Goal: Navigation & Orientation: Find specific page/section

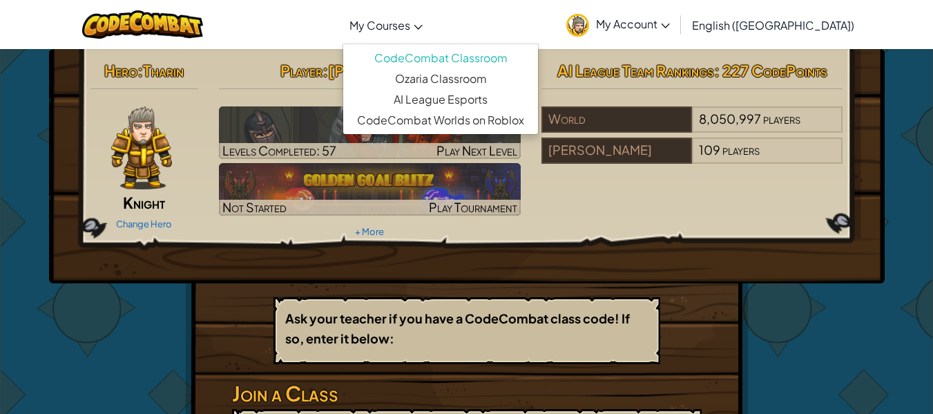
click at [410, 19] on span "My Courses" at bounding box center [379, 25] width 61 height 14
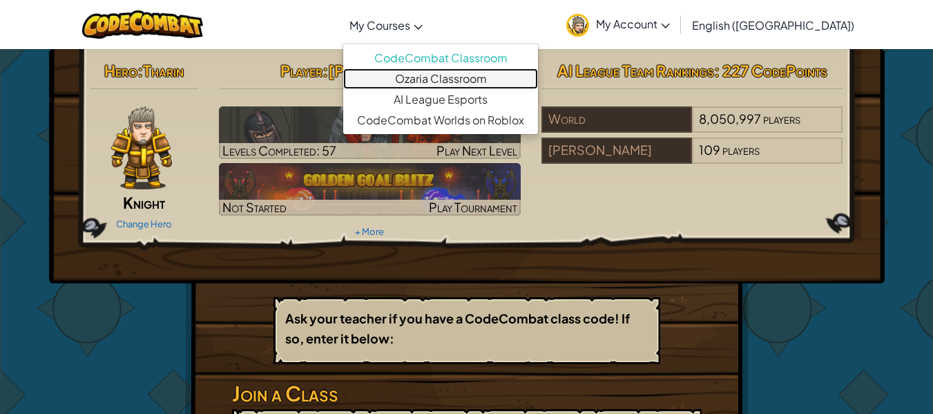
click at [484, 77] on link "Ozaria Classroom" at bounding box center [440, 78] width 195 height 21
click at [490, 81] on link "Ozaria Classroom" at bounding box center [440, 78] width 195 height 21
click at [486, 81] on link "Ozaria Classroom" at bounding box center [440, 78] width 195 height 21
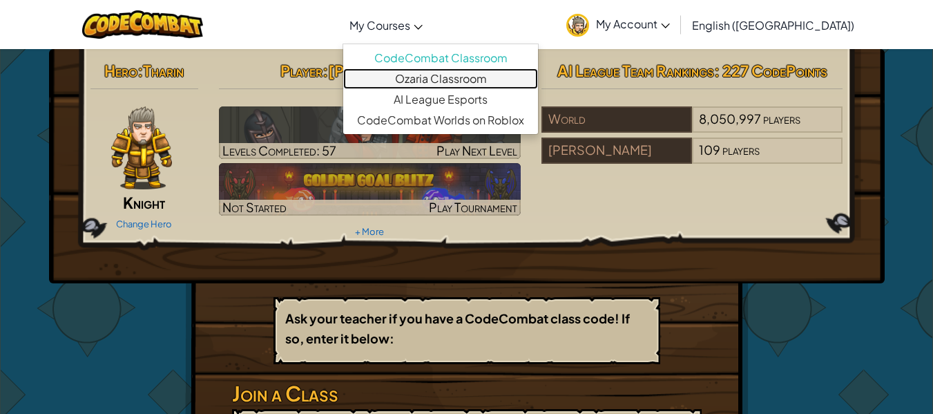
click at [530, 79] on link "Ozaria Classroom" at bounding box center [440, 78] width 195 height 21
click at [490, 78] on link "Ozaria Classroom" at bounding box center [440, 78] width 195 height 21
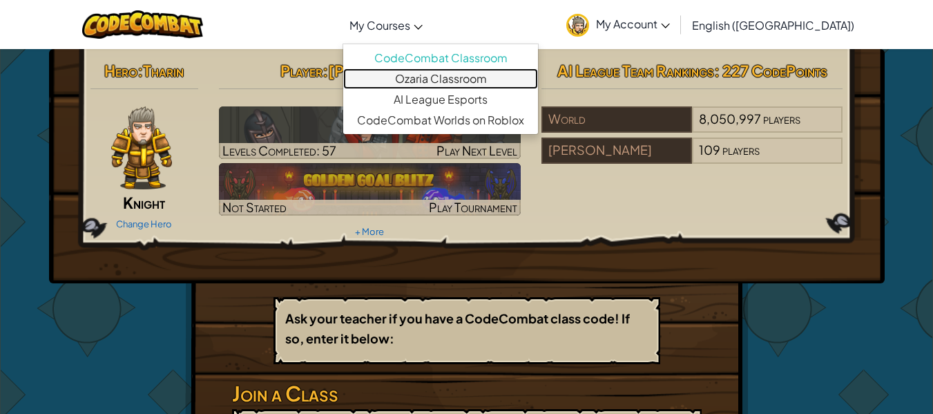
click at [475, 78] on link "Ozaria Classroom" at bounding box center [440, 78] width 195 height 21
click at [468, 78] on link "Ozaria Classroom" at bounding box center [440, 78] width 195 height 21
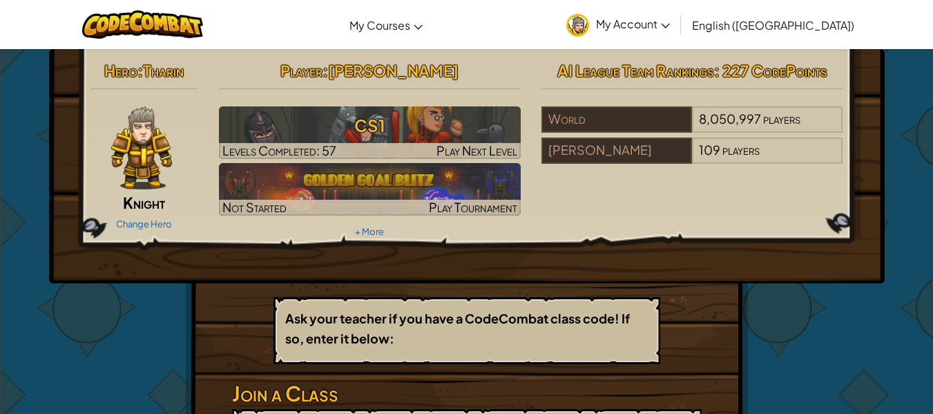
click at [634, 197] on div "Hero : [PERSON_NAME] Change Hero Player : [PERSON_NAME] CS1 Levels Completed: 5…" at bounding box center [466, 149] width 773 height 186
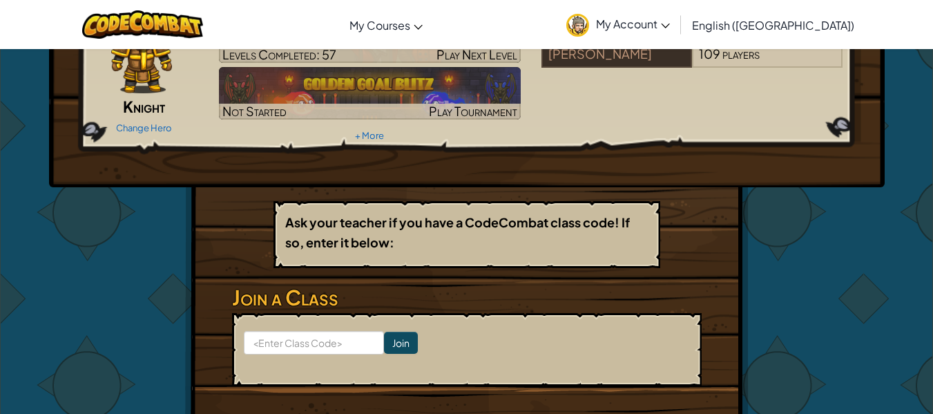
scroll to position [95, 0]
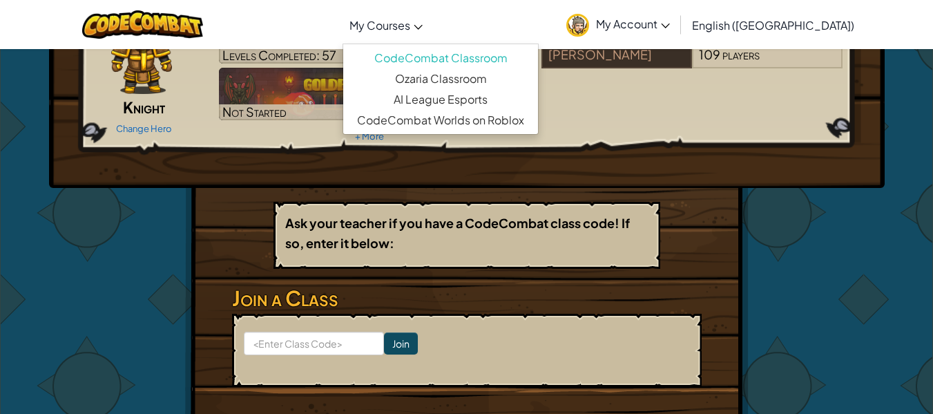
click at [429, 30] on link "My Courses" at bounding box center [385, 24] width 87 height 37
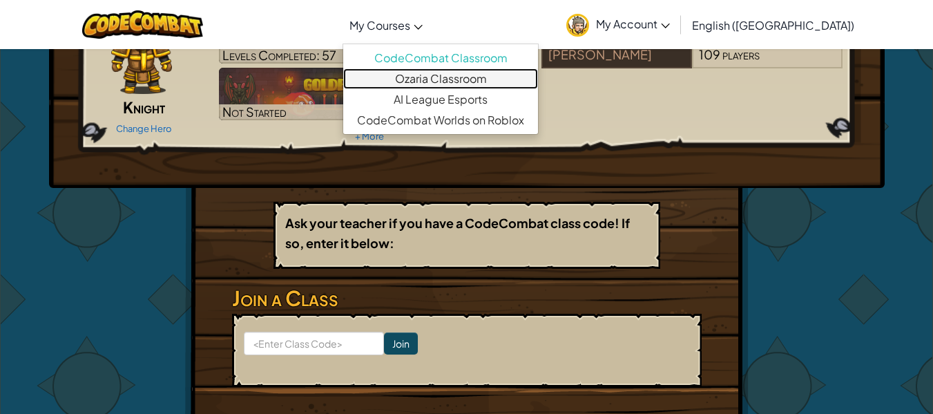
click at [481, 77] on link "Ozaria Classroom" at bounding box center [440, 78] width 195 height 21
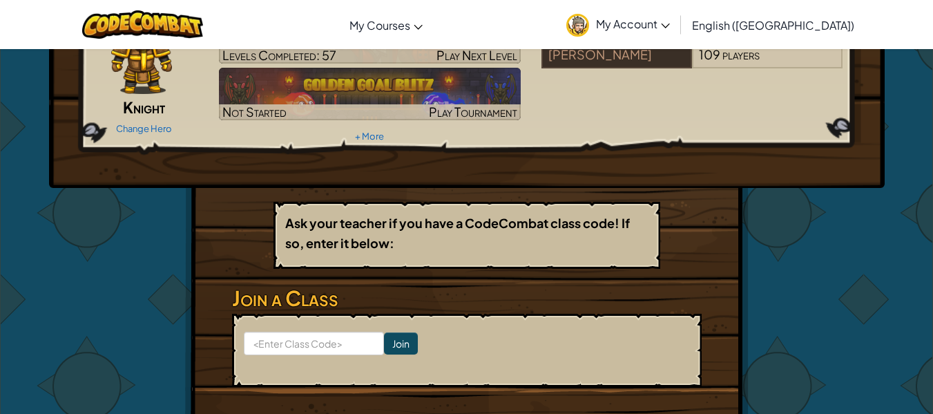
scroll to position [0, 0]
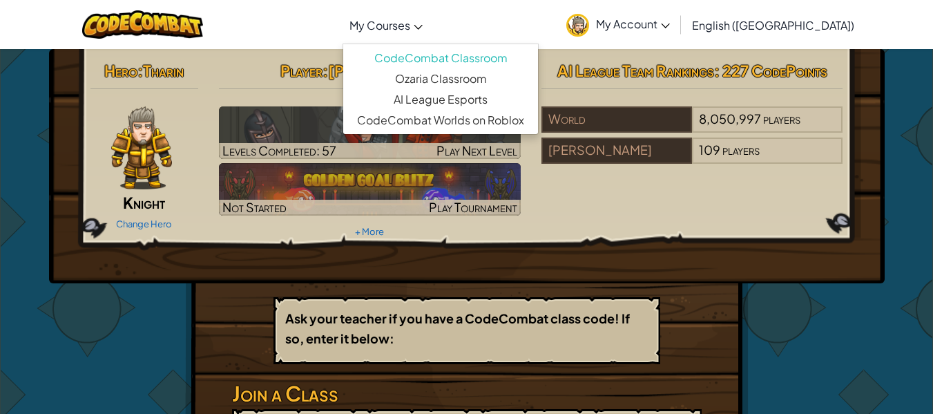
click at [410, 26] on span "My Courses" at bounding box center [379, 25] width 61 height 14
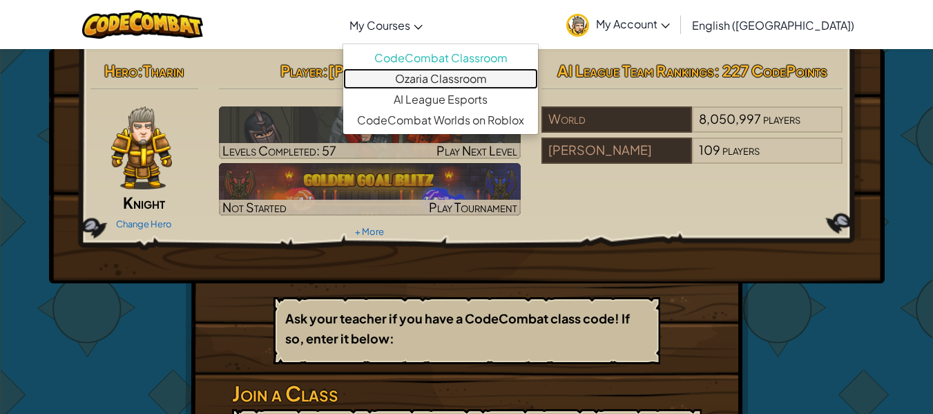
click at [467, 79] on link "Ozaria Classroom" at bounding box center [440, 78] width 195 height 21
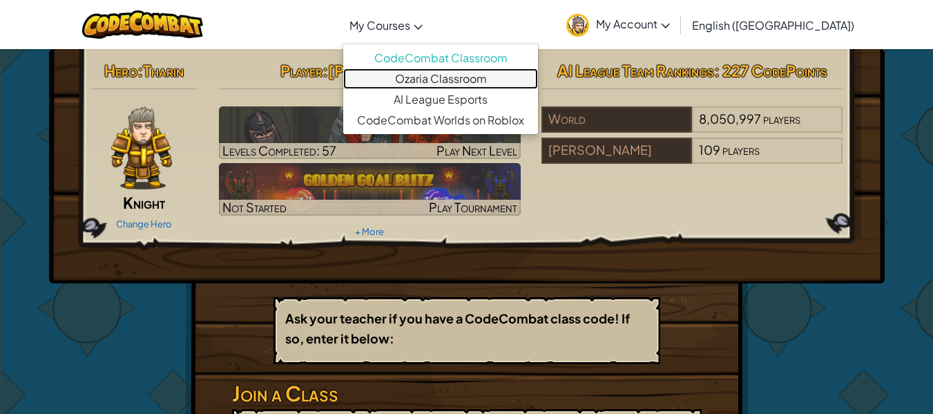
click at [467, 79] on link "Ozaria Classroom" at bounding box center [440, 78] width 195 height 21
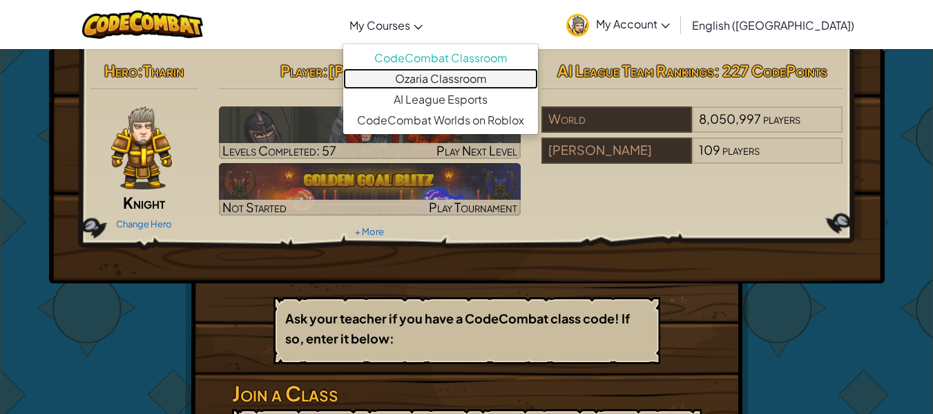
click at [467, 79] on link "Ozaria Classroom" at bounding box center [440, 78] width 195 height 21
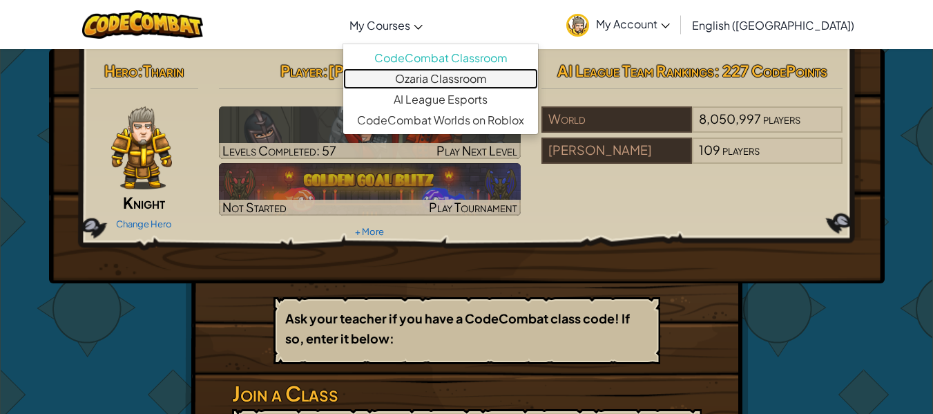
click at [467, 79] on link "Ozaria Classroom" at bounding box center [440, 78] width 195 height 21
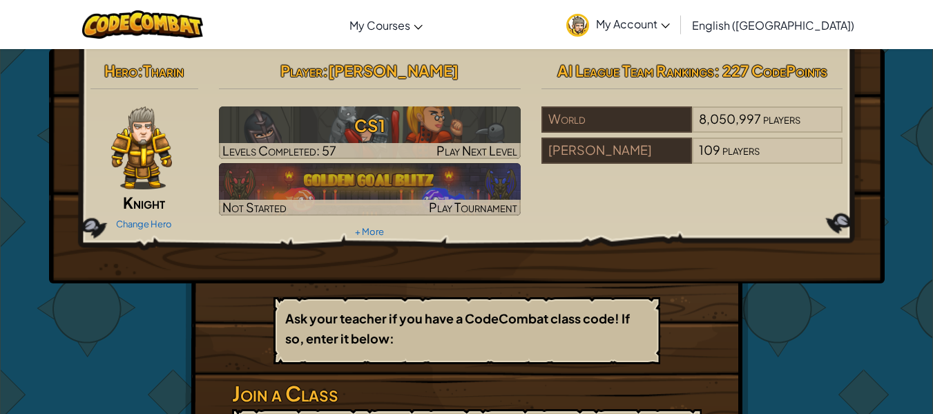
drag, startPoint x: 738, startPoint y: 148, endPoint x: 753, endPoint y: 222, distance: 74.7
click at [753, 222] on div "Hero : [PERSON_NAME] Change Hero Player : [PERSON_NAME] CS1 Levels Completed: 5…" at bounding box center [466, 149] width 773 height 186
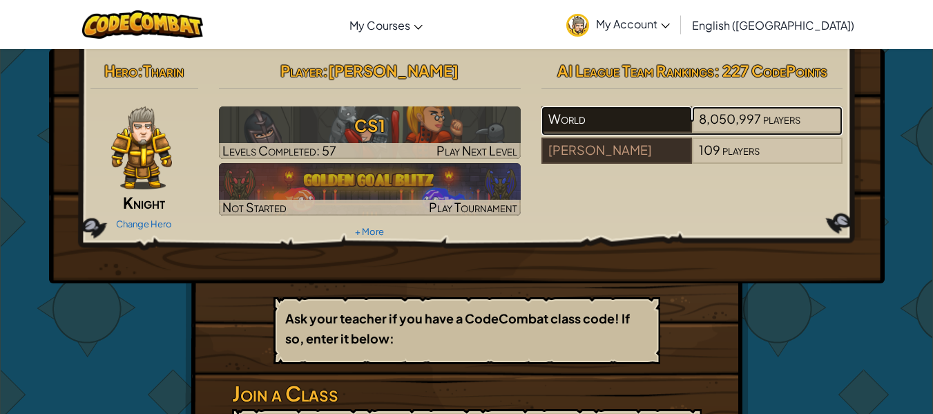
click at [587, 120] on div "World" at bounding box center [616, 119] width 151 height 26
